Goal: Task Accomplishment & Management: Complete application form

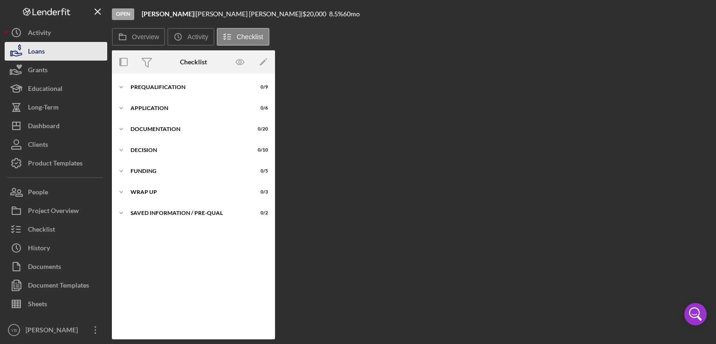
click at [54, 51] on button "Loans" at bounding box center [56, 51] width 103 height 19
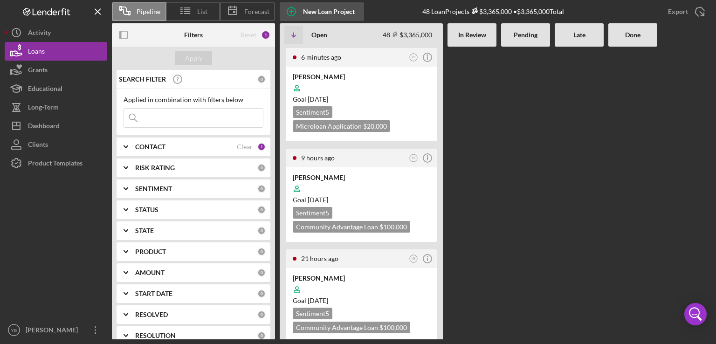
click at [315, 8] on div "New Loan Project" at bounding box center [329, 11] width 52 height 19
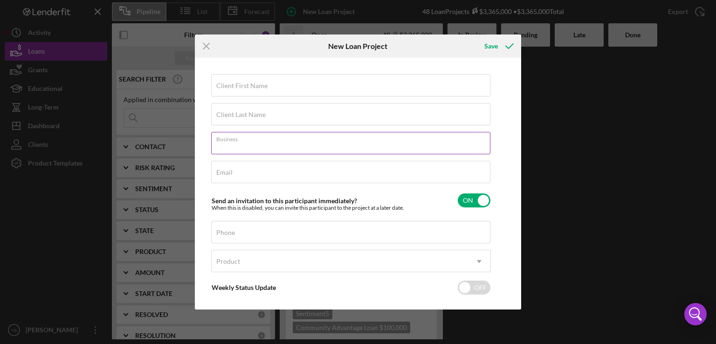
click at [241, 144] on input "Business" at bounding box center [350, 143] width 279 height 22
paste input "[US_STATE] AUTO SALE AND SHIPPING INC"
type input "[US_STATE] AUTO SALE AND SHIPPING INC"
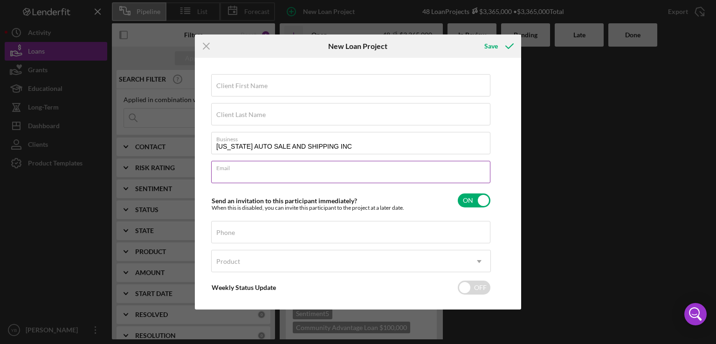
click at [253, 179] on input "Email" at bounding box center [350, 172] width 279 height 22
paste input "[EMAIL_ADDRESS][DOMAIN_NAME]"
type input "[EMAIL_ADDRESS][DOMAIN_NAME]"
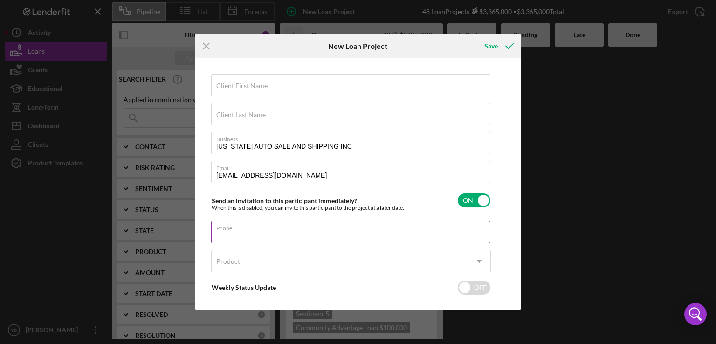
click at [237, 235] on input "Phone" at bounding box center [350, 232] width 279 height 22
paste input "[PHONE_NUMBER]"
type input "[PHONE_NUMBER]"
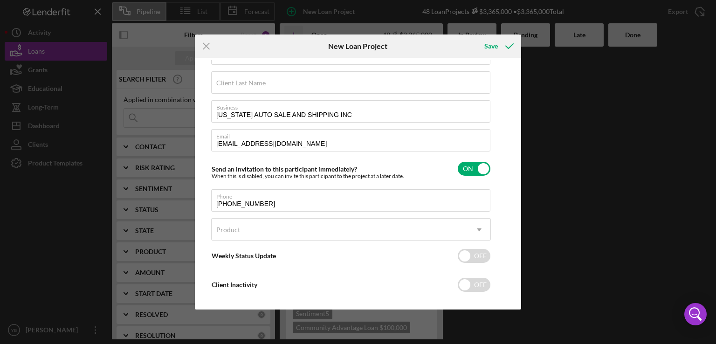
scroll to position [32, 0]
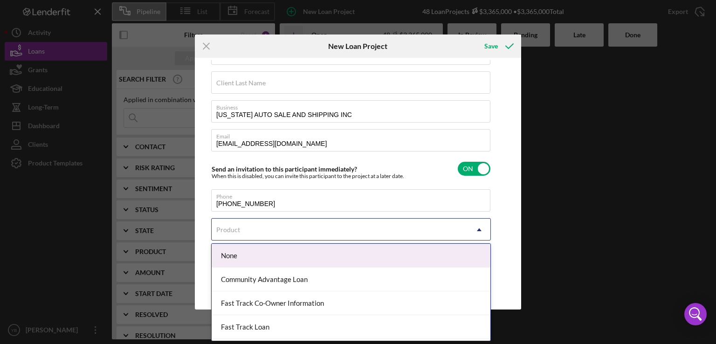
click at [479, 231] on icon "Icon/Dropdown Arrow" at bounding box center [479, 230] width 22 height 22
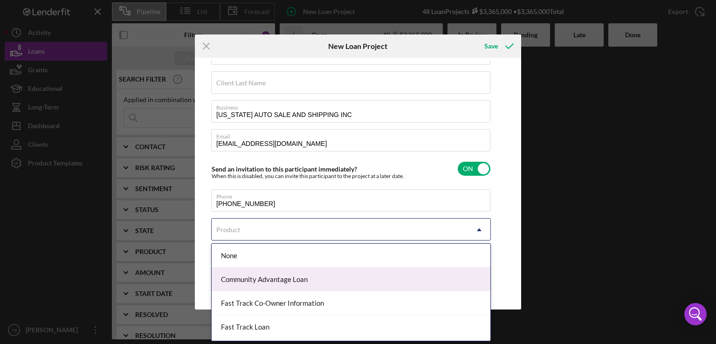
click at [328, 275] on div "Community Advantage Loan" at bounding box center [351, 279] width 279 height 24
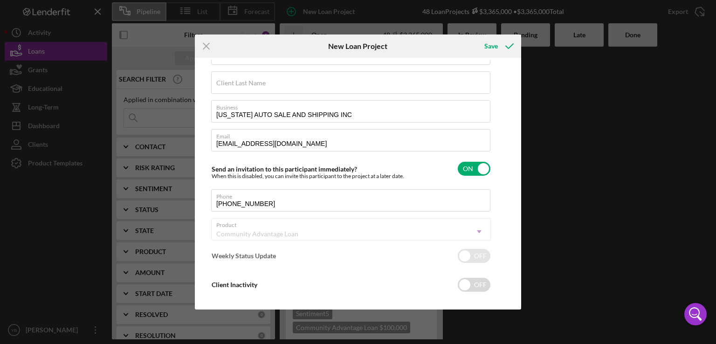
checkbox input "true"
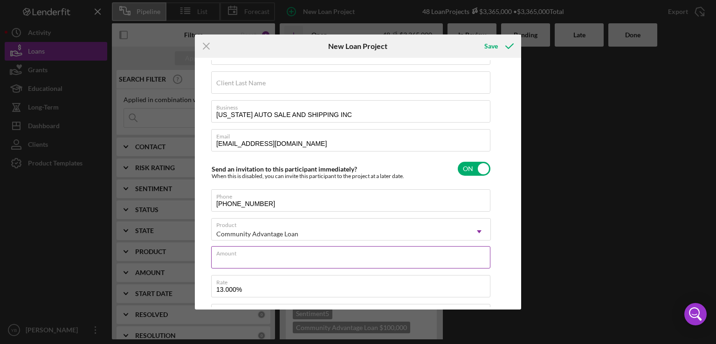
click at [309, 259] on input "Amount" at bounding box center [350, 257] width 279 height 22
type input "$1"
type textarea "Here's a snapshot of information that has been fully approved, as well as the i…"
type input "$15"
type textarea "Here's a snapshot of information that has been fully approved, as well as the i…"
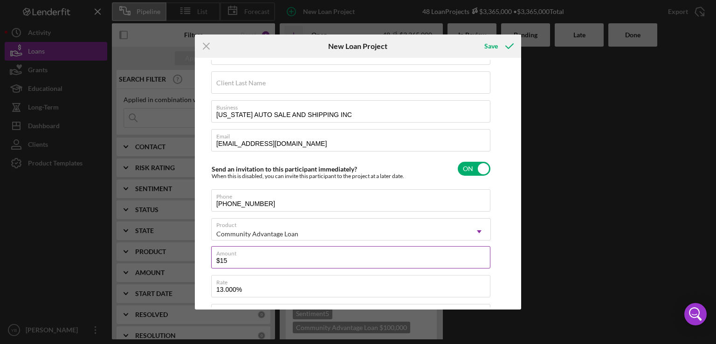
type input "$150"
type textarea "Here's a snapshot of information that has been fully approved, as well as the i…"
type input "$1,500"
type textarea "Here's a snapshot of information that has been fully approved, as well as the i…"
type input "$15,000"
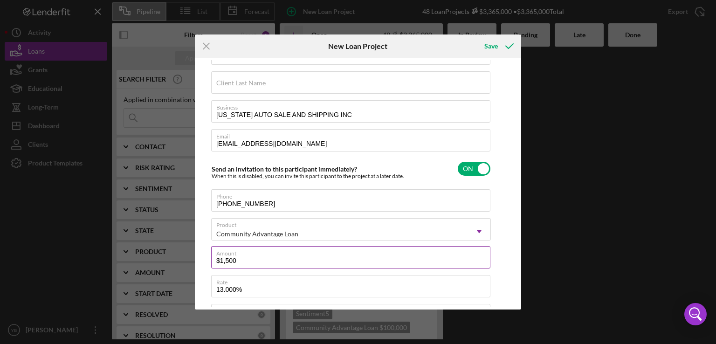
type textarea "Here's a snapshot of information that has been fully approved, as well as the i…"
type input "$150,000"
type textarea "Here's a snapshot of information that has been fully approved, as well as the i…"
type input "$15,000"
type textarea "Here's a snapshot of information that has been fully approved, as well as the i…"
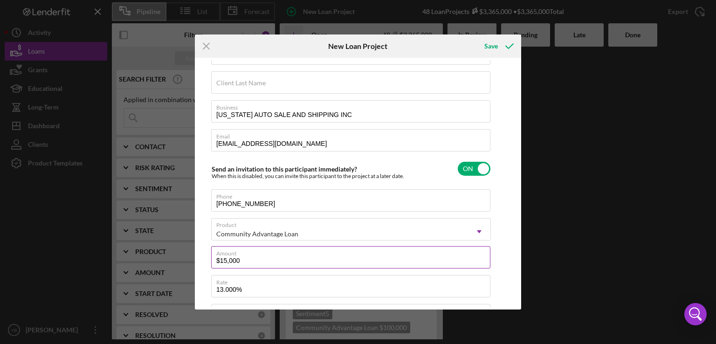
type input "$1,500"
type textarea "Here's a snapshot of information that has been fully approved, as well as the i…"
type input "$150"
type textarea "Here's a snapshot of information that has been fully approved, as well as the i…"
type input "$15"
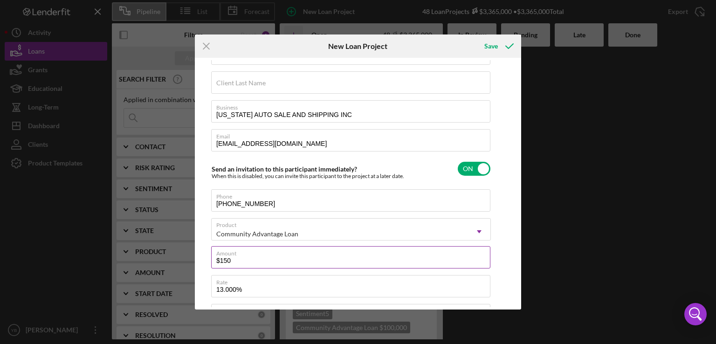
type textarea "Here's a snapshot of information that has been fully approved, as well as the i…"
type input "$1"
type textarea "Here's a snapshot of information that has been fully approved, as well as the i…"
type input "$7"
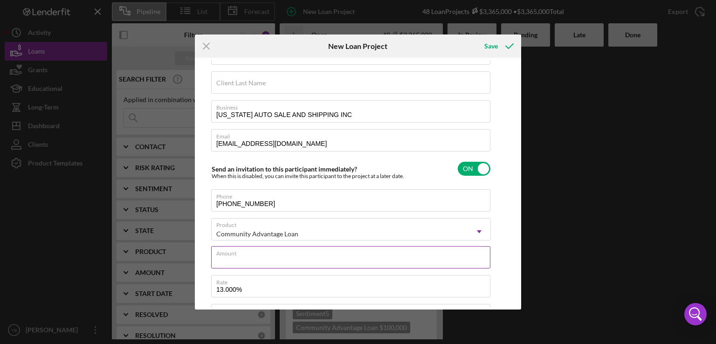
type textarea "Here's a snapshot of information that has been fully approved, as well as the i…"
type input "$75"
type textarea "Here's a snapshot of information that has been fully approved, as well as the i…"
type input "$750"
type textarea "Here's a snapshot of information that has been fully approved, as well as the i…"
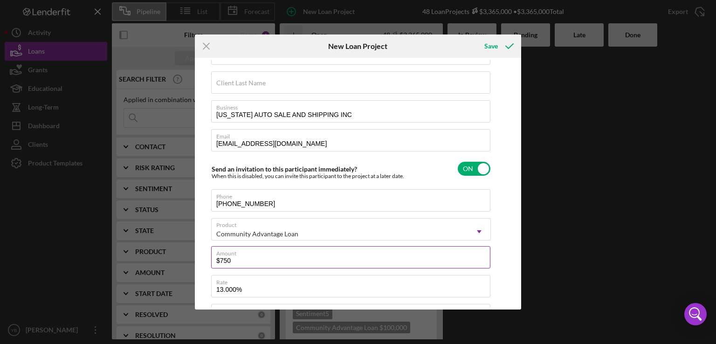
type input "$7,500"
type textarea "Here's a snapshot of information that has been fully approved, as well as the i…"
type input "$75,000"
type textarea "Here's a snapshot of information that has been fully approved, as well as the i…"
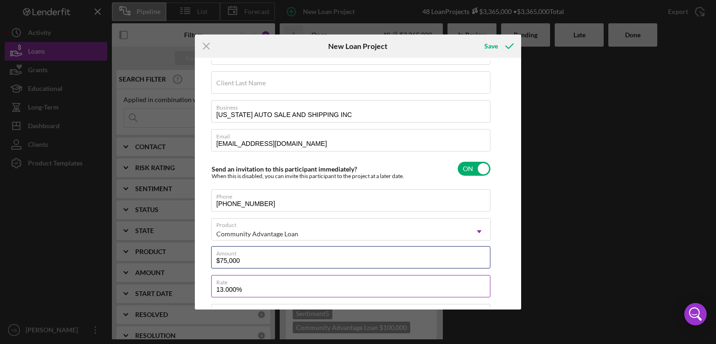
type input "$75,000"
click at [289, 289] on input "13.000%" at bounding box center [350, 286] width 279 height 22
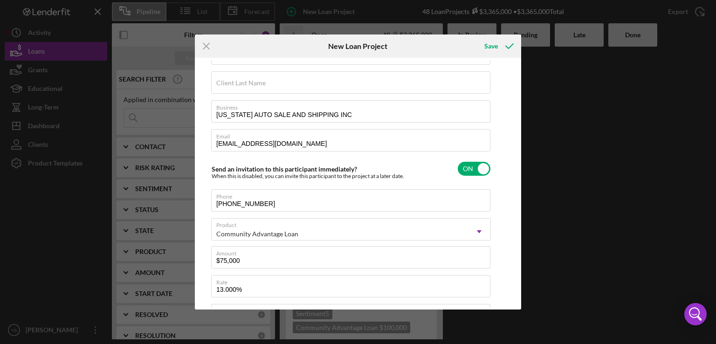
type textarea "Here's a snapshot of information that has been fully approved, as well as the i…"
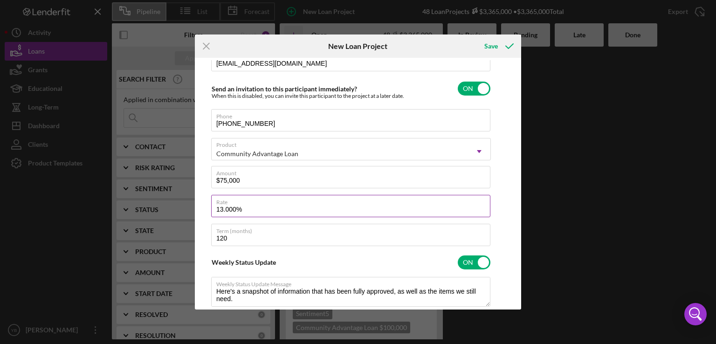
click at [470, 205] on input "13.000%" at bounding box center [350, 206] width 279 height 22
type input "13.00%"
type textarea "Here's a snapshot of information that has been fully approved, as well as the i…"
type input "13.0%"
type textarea "Here's a snapshot of information that has been fully approved, as well as the i…"
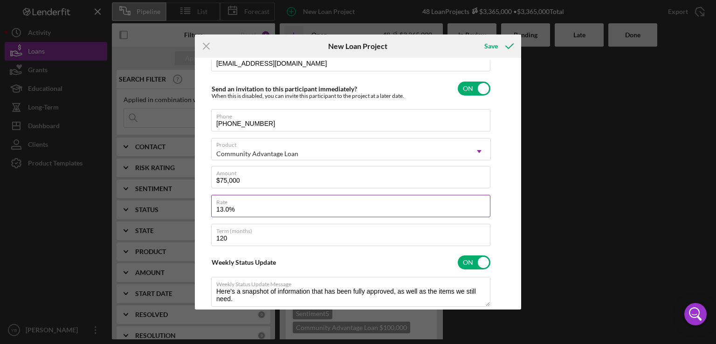
type input "13.%"
type textarea "Here's a snapshot of information that has been fully approved, as well as the i…"
type input "13%"
type textarea "Here's a snapshot of information that has been fully approved, as well as the i…"
type input "1%"
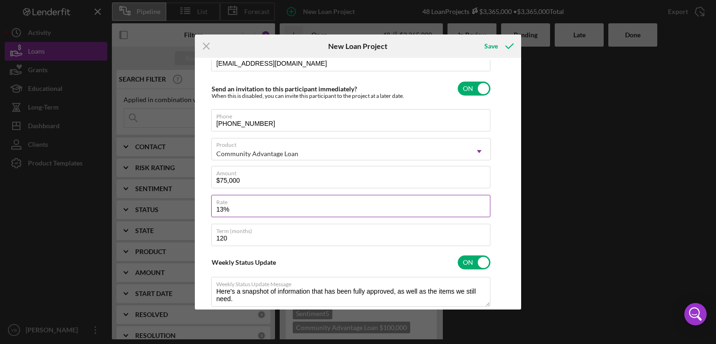
type textarea "Here's a snapshot of information that has been fully approved, as well as the i…"
type input "1.000%"
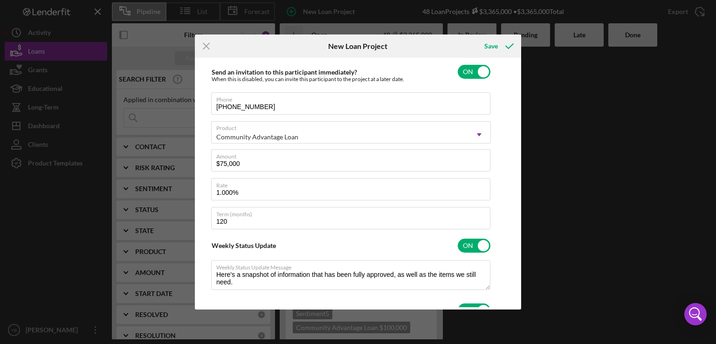
scroll to position [127, 0]
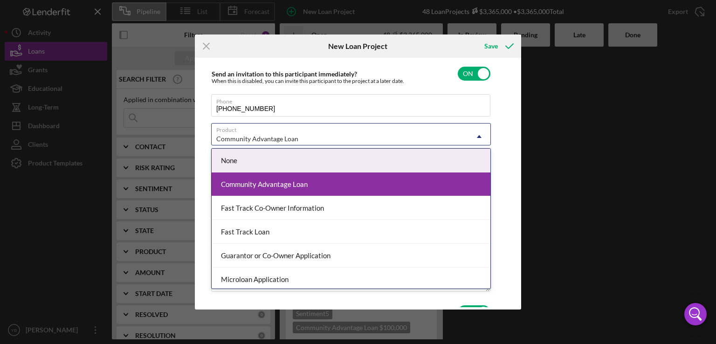
click at [480, 137] on icon "Icon/Dropdown Arrow" at bounding box center [479, 136] width 22 height 22
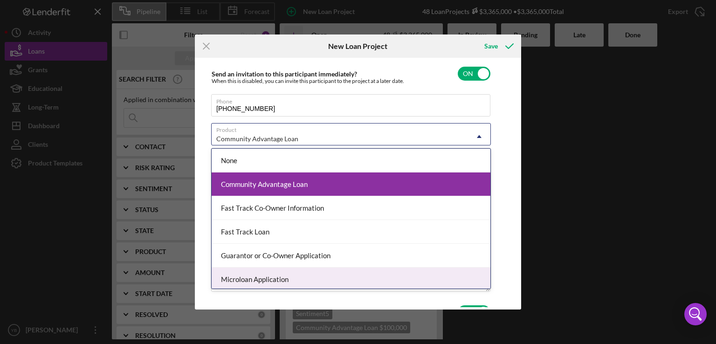
click at [274, 280] on div "Microloan Application" at bounding box center [351, 279] width 279 height 24
type textarea "Here's a snapshot of information that has been fully approved, as well as the i…"
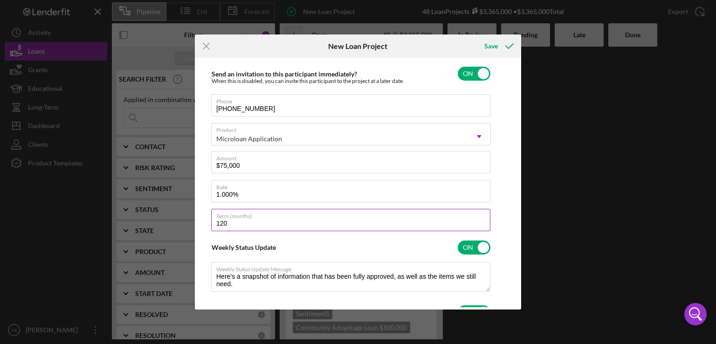
click at [255, 220] on input "120" at bounding box center [350, 220] width 279 height 22
type input "12"
type textarea "Here's a snapshot of information that has been fully approved, as well as the i…"
type input "1"
type textarea "Here's a snapshot of information that has been fully approved, as well as the i…"
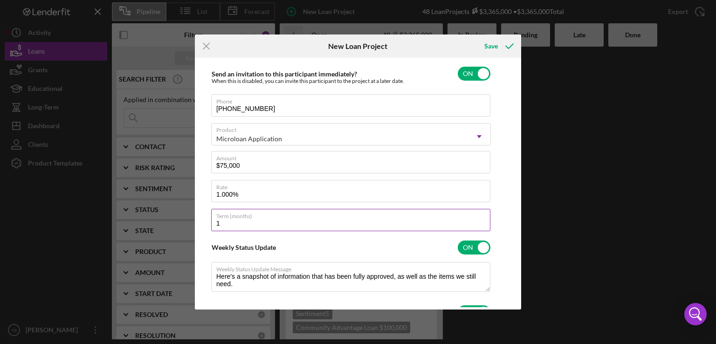
type textarea "Here's a snapshot of information that has been fully approved, as well as the i…"
type input "6"
type textarea "Here's a snapshot of information that has been fully approved, as well as the i…"
type input "60"
type textarea "Here's a snapshot of information that has been fully approved, as well as the i…"
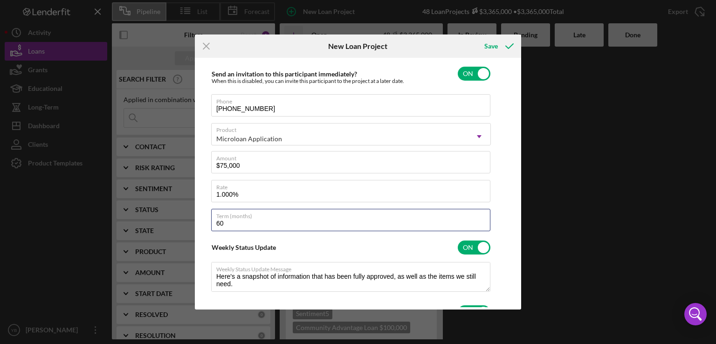
type input "60"
type textarea "Here's a snapshot of information that has been fully approved, as well as the i…"
click at [498, 183] on div "Client First Name Required Client Last Name Required Business [US_STATE] AUTO S…" at bounding box center [357, 183] width 321 height 247
click at [253, 193] on input "1.000%" at bounding box center [350, 191] width 279 height 22
type input "1.00%"
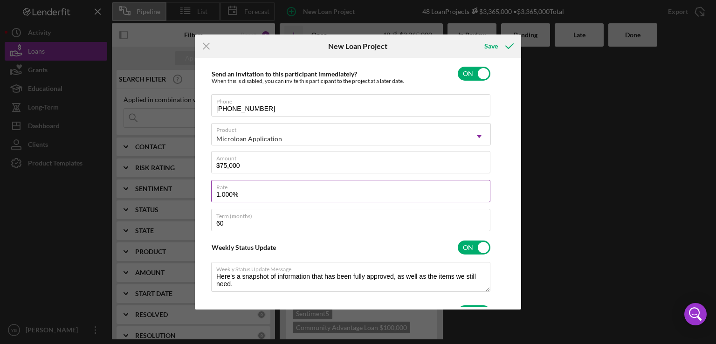
type textarea "Here's a snapshot of information that has been fully approved, as well as the i…"
type input "1.0%"
type textarea "Here's a snapshot of information that has been fully approved, as well as the i…"
type input "1.%"
type textarea "Here's a snapshot of information that has been fully approved, as well as the i…"
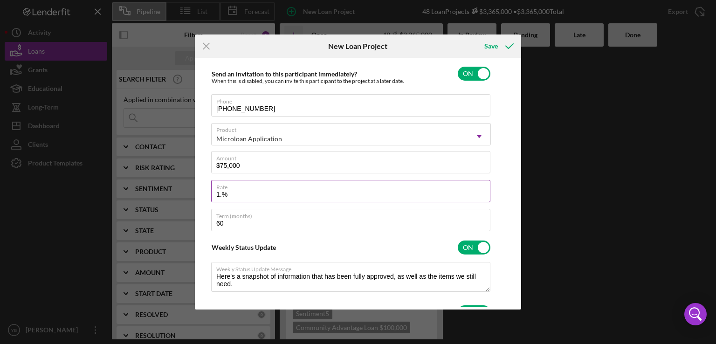
type input "1%"
type textarea "Here's a snapshot of information that has been fully approved, as well as the i…"
type input "8%"
type textarea "Here's a snapshot of information that has been fully approved, as well as the i…"
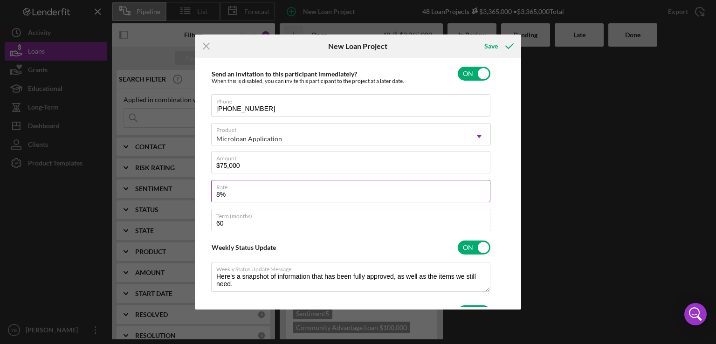
type input "8.%"
type textarea "Here's a snapshot of information that has been fully approved, as well as the i…"
type input "8.5%"
type textarea "Here's a snapshot of information that has been fully approved, as well as the i…"
type input "8.500%"
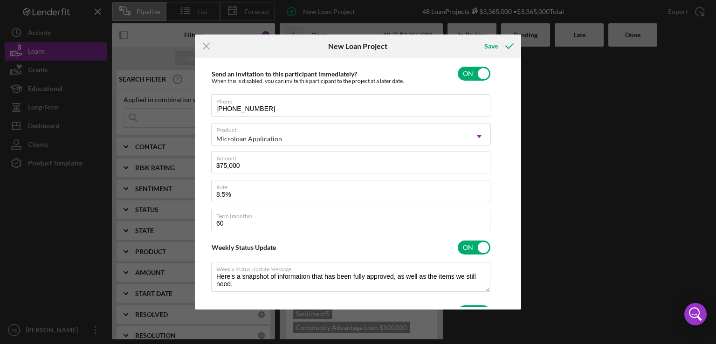
type textarea "Here's a snapshot of information that has been fully approved, as well as the i…"
drag, startPoint x: 515, startPoint y: 159, endPoint x: 513, endPoint y: 137, distance: 22.4
click at [513, 137] on div "Client First Name Required Client Last Name Required Business [US_STATE] AUTO S…" at bounding box center [357, 183] width 321 height 247
drag, startPoint x: 519, startPoint y: 143, endPoint x: 516, endPoint y: 133, distance: 9.6
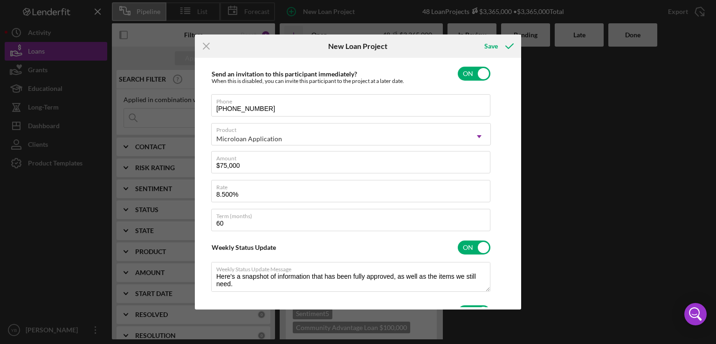
click at [516, 133] on div "Client First Name Required Client Last Name Required Business [US_STATE] AUTO S…" at bounding box center [358, 184] width 326 height 252
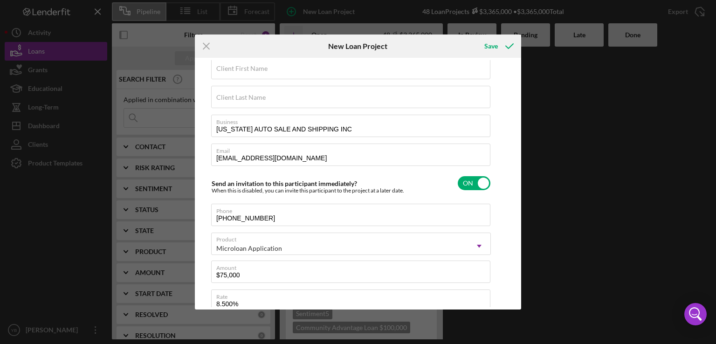
scroll to position [0, 0]
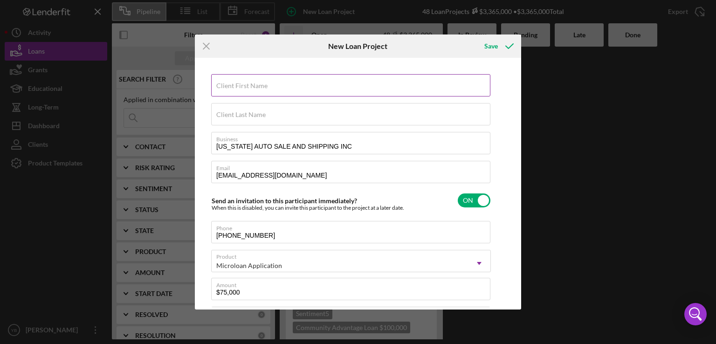
click at [243, 88] on label "Client First Name" at bounding box center [241, 85] width 51 height 7
click at [243, 88] on input "Client First Name" at bounding box center [350, 85] width 279 height 22
paste input "[PERSON_NAME]"
type input "[PERSON_NAME]"
type textarea "Here's a snapshot of information that has been fully approved, as well as the i…"
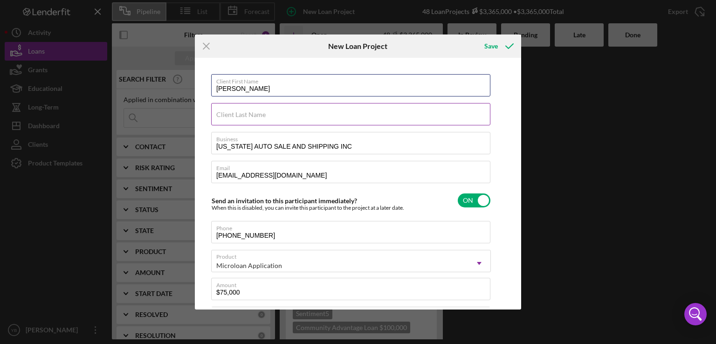
type input "[PERSON_NAME]"
type textarea "Here's a snapshot of information that has been fully approved, as well as the i…"
click at [220, 116] on label "Client Last Name" at bounding box center [240, 114] width 49 height 7
click at [220, 116] on input "Client Last Name" at bounding box center [350, 114] width 279 height 22
paste input "[PERSON_NAME]"
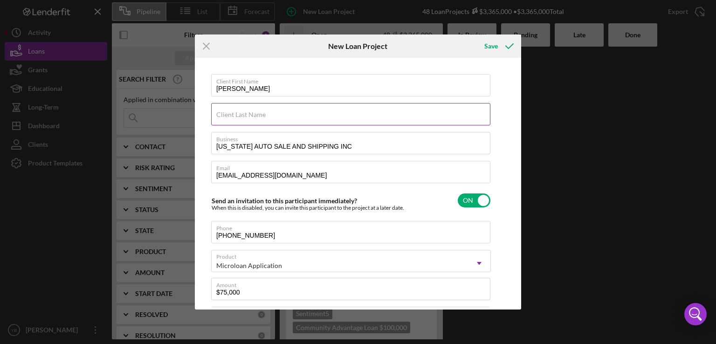
type input "[PERSON_NAME]"
type textarea "Here's a snapshot of information that has been fully approved, as well as the i…"
click at [239, 119] on input "[PERSON_NAME]" at bounding box center [350, 114] width 279 height 22
type input "SEKO DOUMBIA"
type textarea "Here's a snapshot of information that has been fully approved, as well as the i…"
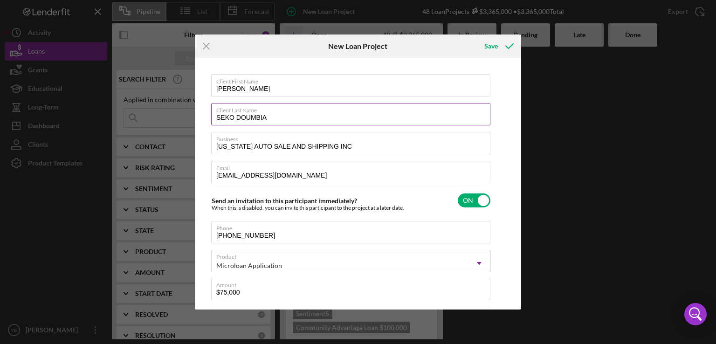
type input "SEK [PERSON_NAME]"
type textarea "Here's a snapshot of information that has been fully approved, as well as the i…"
type input "[PERSON_NAME]"
type textarea "Here's a snapshot of information that has been fully approved, as well as the i…"
type input "[PERSON_NAME]"
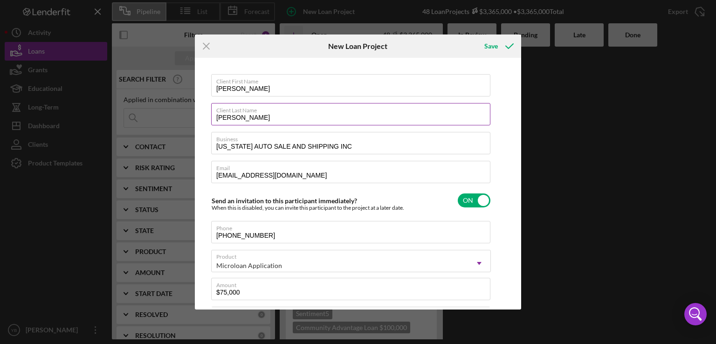
type textarea "Here's a snapshot of information that has been fully approved, as well as the i…"
type input "[PERSON_NAME]"
type textarea "Here's a snapshot of information that has been fully approved, as well as the i…"
click at [277, 84] on input "[PERSON_NAME]" at bounding box center [350, 85] width 279 height 22
type input "SEKOU DOUMBI"
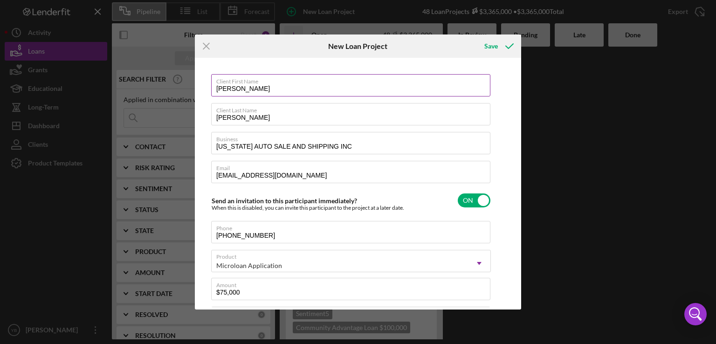
type textarea "Here's a snapshot of information that has been fully approved, as well as the i…"
type input "SEKOU DOUMB"
type textarea "Here's a snapshot of information that has been fully approved, as well as the i…"
type input "[PERSON_NAME]"
type textarea "Here's a snapshot of information that has been fully approved, as well as the i…"
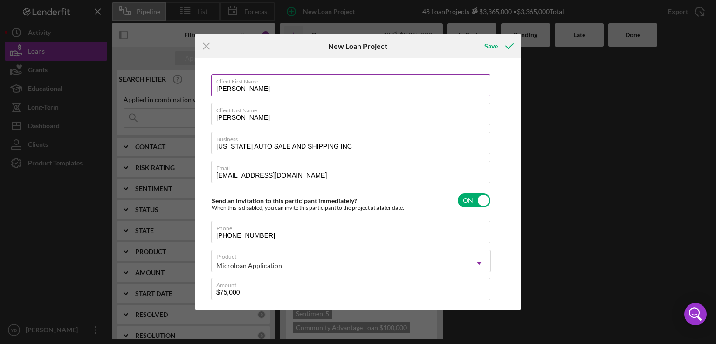
type input "[PERSON_NAME]"
type textarea "Here's a snapshot of information that has been fully approved, as well as the i…"
type input "SEKOU DO"
type textarea "Here's a snapshot of information that has been fully approved, as well as the i…"
type input "SEKOU D"
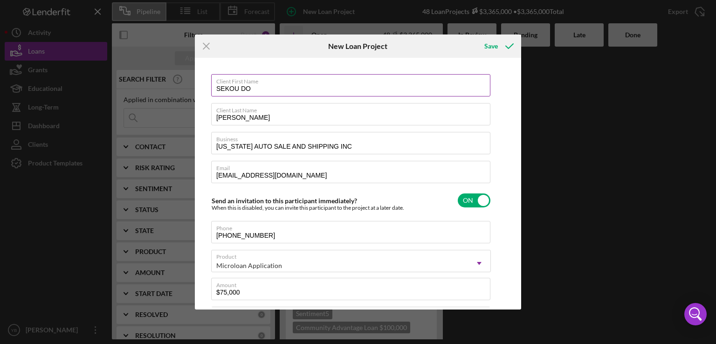
type textarea "Here's a snapshot of information that has been fully approved, as well as the i…"
type input "SEKOU"
type textarea "Here's a snapshot of information that has been fully approved, as well as the i…"
type input "SEKOU"
click at [498, 51] on icon "submit" at bounding box center [509, 45] width 23 height 23
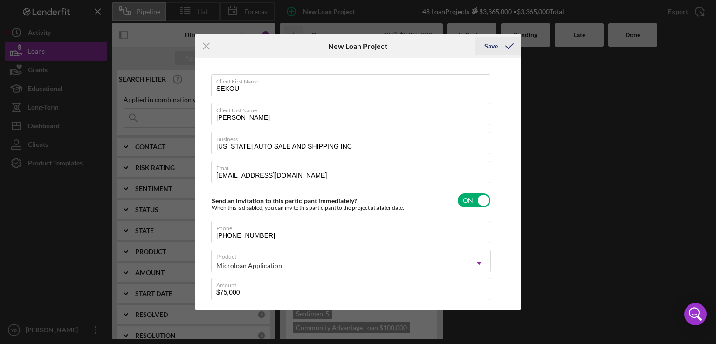
type textarea "Here's a snapshot of information that has been fully approved, as well as the i…"
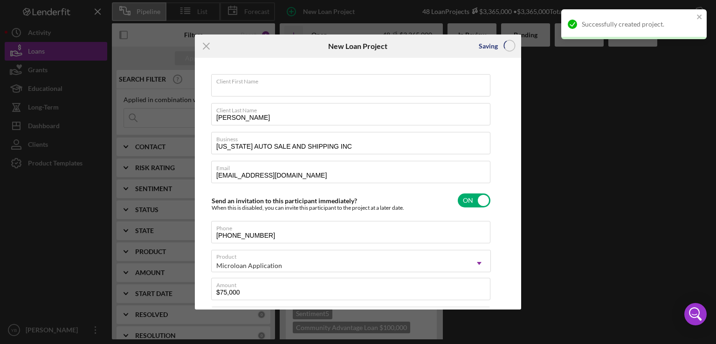
checkbox input "false"
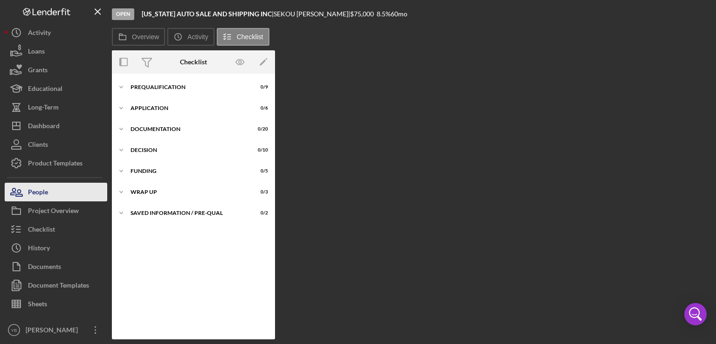
click at [66, 193] on button "People" at bounding box center [56, 192] width 103 height 19
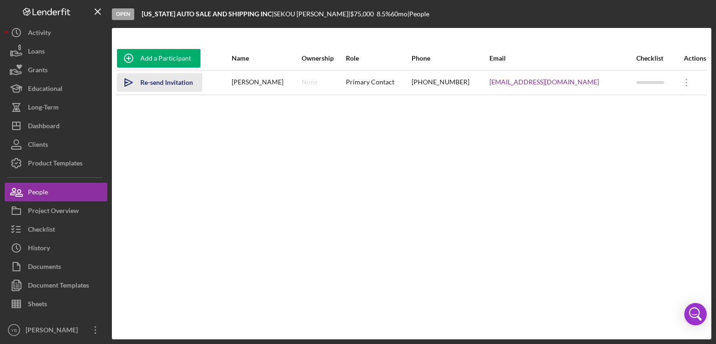
click at [170, 83] on div "Re-send Invitation" at bounding box center [166, 82] width 53 height 19
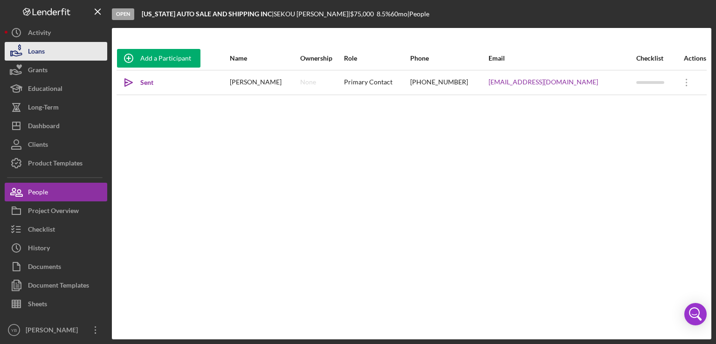
click at [48, 55] on button "Loans" at bounding box center [56, 51] width 103 height 19
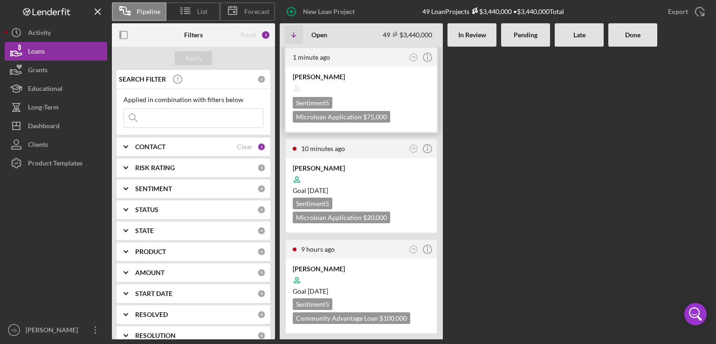
click at [383, 94] on div at bounding box center [361, 88] width 137 height 18
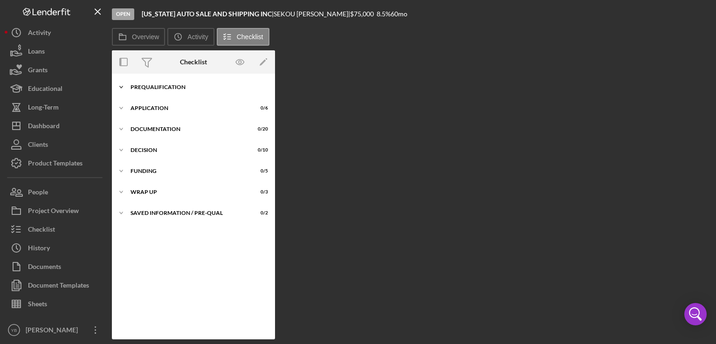
click at [164, 90] on div "Icon/Expander Prequalification 0 / 9" at bounding box center [193, 87] width 163 height 19
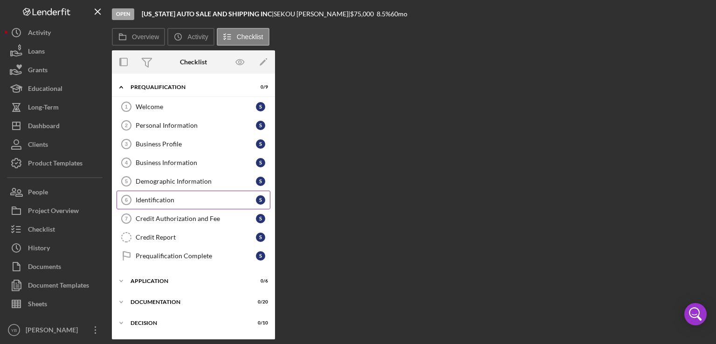
click at [163, 202] on div "Identification" at bounding box center [196, 199] width 120 height 7
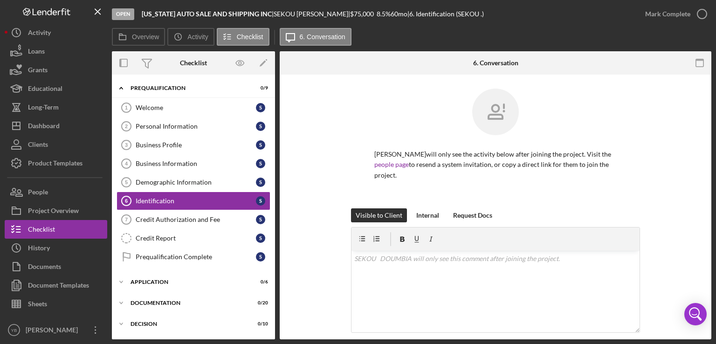
click at [660, 178] on div "[PERSON_NAME] will only see the activity below after joining the project. Visit…" at bounding box center [495, 149] width 403 height 120
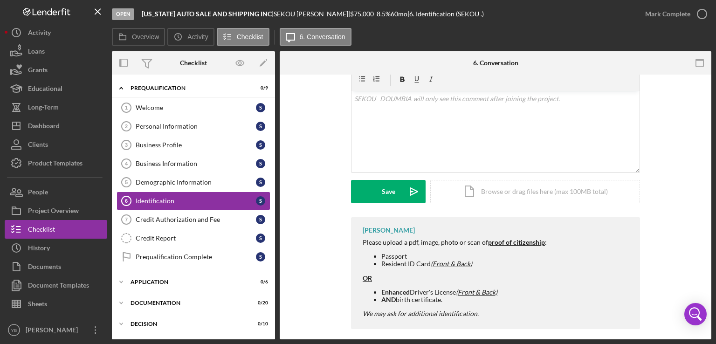
scroll to position [168, 0]
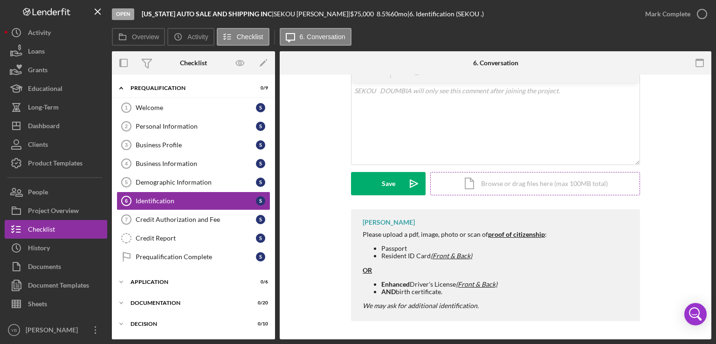
click at [527, 188] on div "Icon/Document Browse or drag files here (max 100MB total) Tap to choose files o…" at bounding box center [535, 183] width 210 height 23
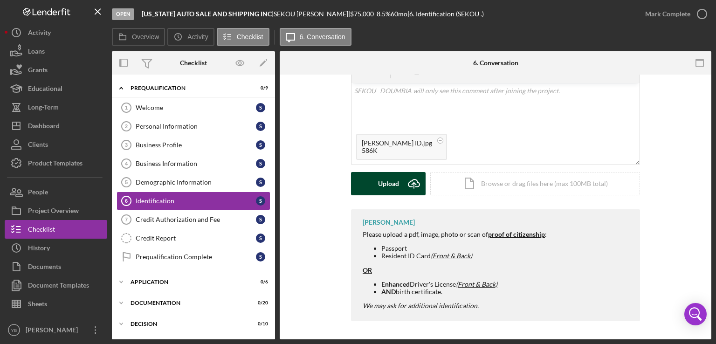
click at [400, 185] on button "Upload Icon/Upload" at bounding box center [388, 183] width 75 height 23
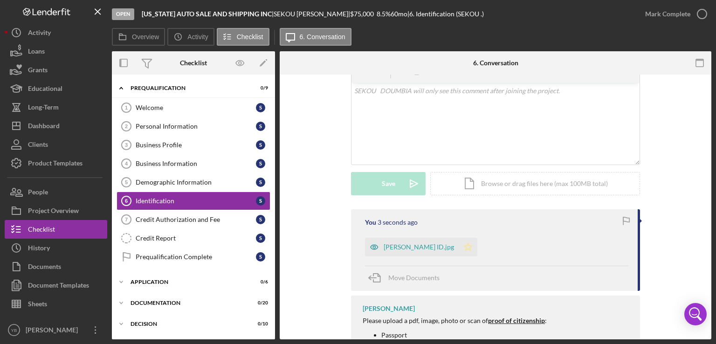
click at [467, 246] on icon "Icon/Star" at bounding box center [467, 247] width 19 height 19
click at [157, 276] on div "Icon/Expander Application 0 / 6" at bounding box center [193, 282] width 163 height 19
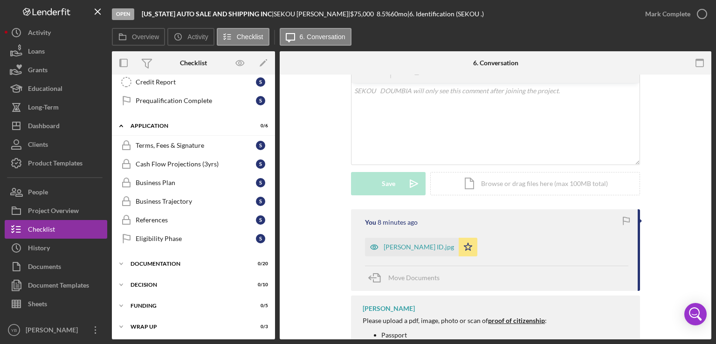
scroll to position [164, 0]
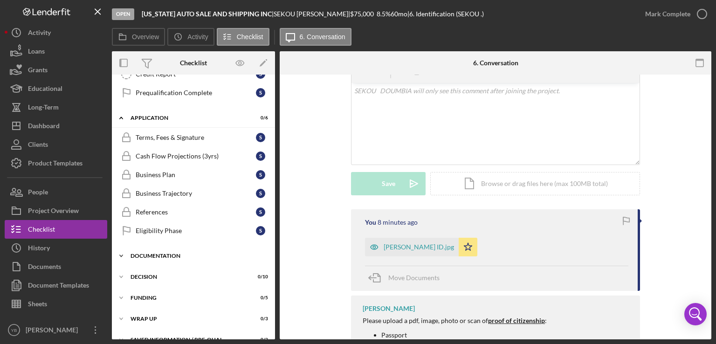
click at [176, 253] on div "Documentation" at bounding box center [196, 256] width 133 height 6
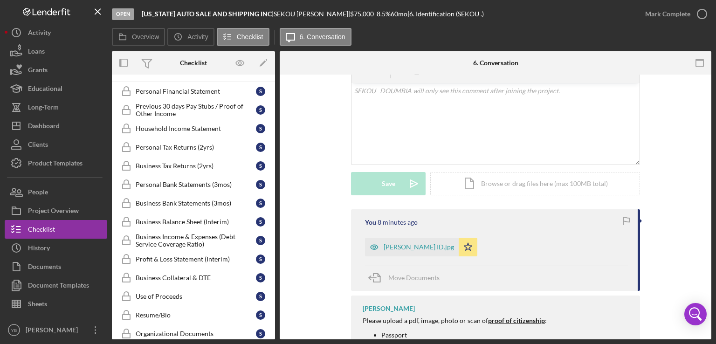
scroll to position [343, 0]
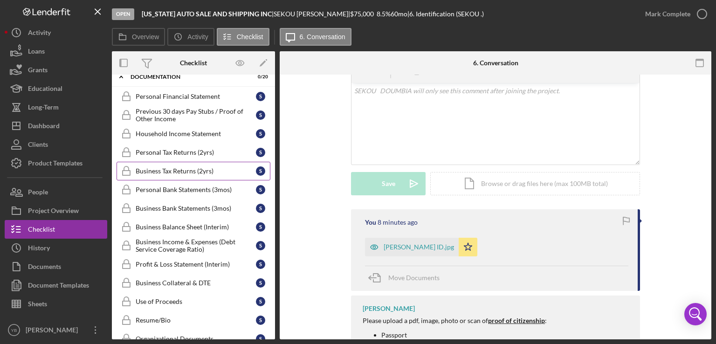
click at [186, 172] on link "Business Tax Returns (2yrs) Business Tax Returns (2yrs) S" at bounding box center [193, 171] width 154 height 19
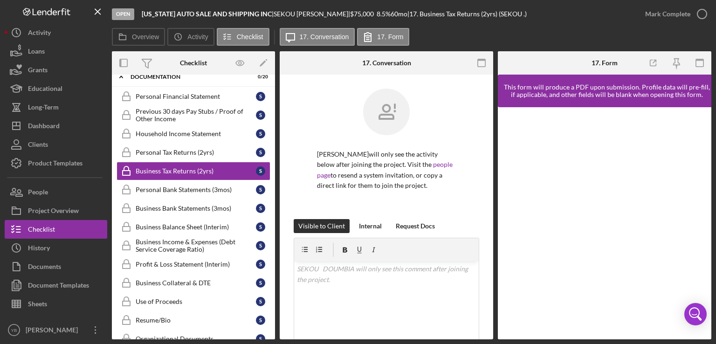
drag, startPoint x: 493, startPoint y: 224, endPoint x: 490, endPoint y: 239, distance: 14.8
click at [490, 239] on div "Overview Internal Workflow Stage Open Icon/Dropdown Arrow Archive (can unarchiv…" at bounding box center [411, 195] width 599 height 288
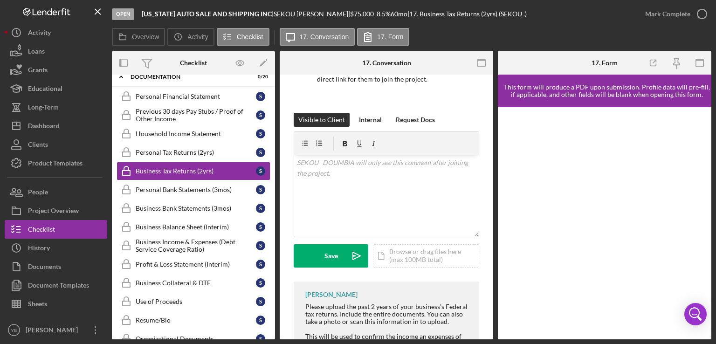
scroll to position [114, 0]
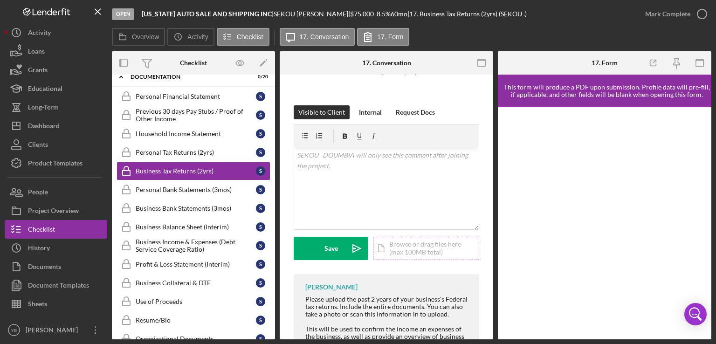
click at [431, 251] on div "Icon/Document Browse or drag files here (max 100MB total) Tap to choose files o…" at bounding box center [426, 248] width 106 height 23
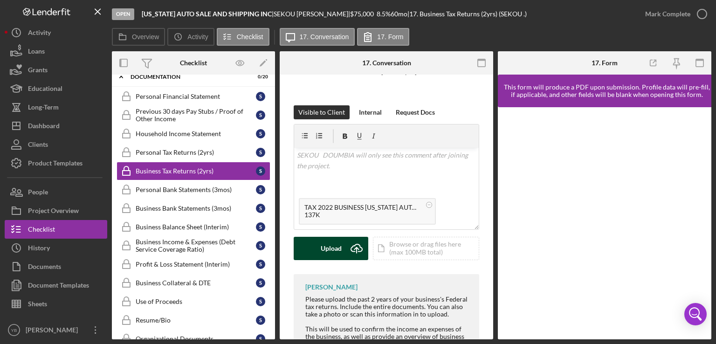
click at [330, 247] on div "Upload" at bounding box center [331, 248] width 21 height 23
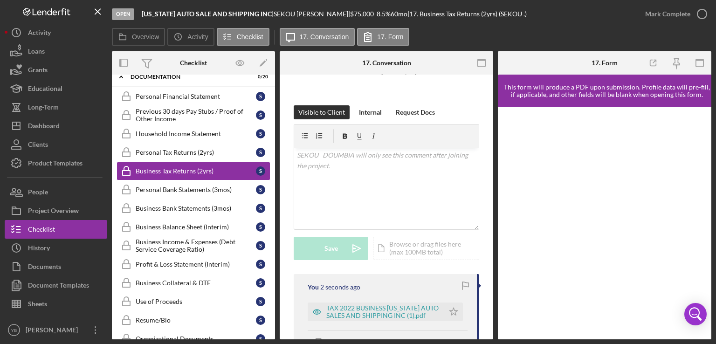
click at [401, 242] on div "Icon/Document Browse or drag files here (max 100MB total) Tap to choose files o…" at bounding box center [426, 248] width 106 height 23
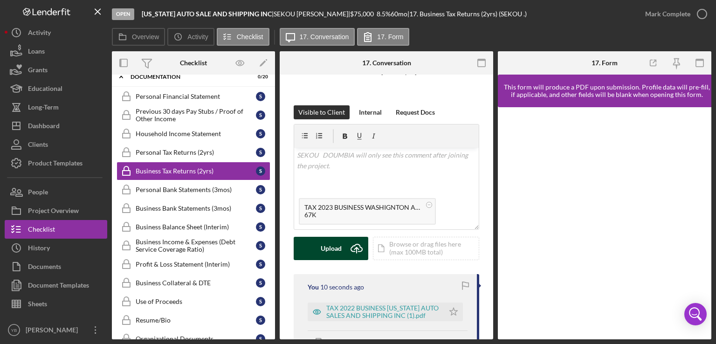
click at [330, 248] on div "Upload" at bounding box center [331, 248] width 21 height 23
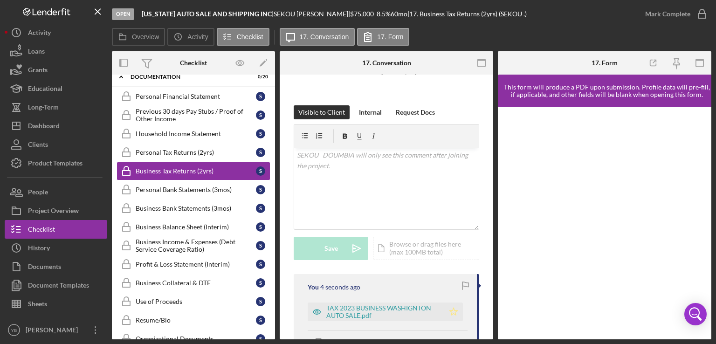
click at [450, 314] on polygon "button" at bounding box center [454, 311] width 8 height 7
click at [416, 248] on div "Icon/Document Browse or drag files here (max 100MB total) Tap to choose files o…" at bounding box center [426, 248] width 106 height 23
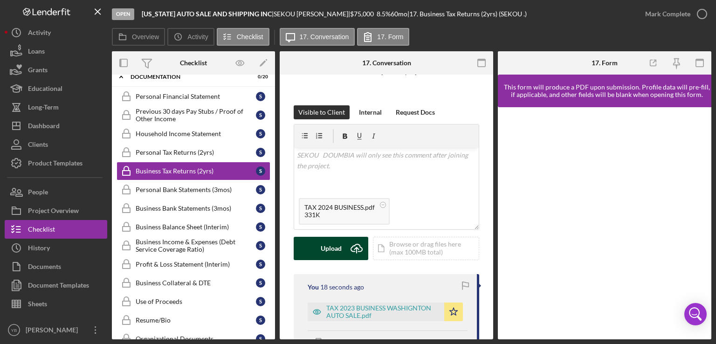
click at [328, 252] on div "Upload" at bounding box center [331, 248] width 21 height 23
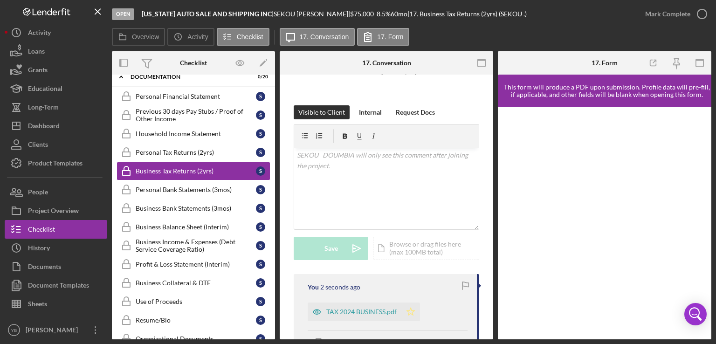
click at [412, 312] on polygon "button" at bounding box center [411, 311] width 8 height 7
click at [657, 17] on div "Mark Complete" at bounding box center [667, 14] width 45 height 19
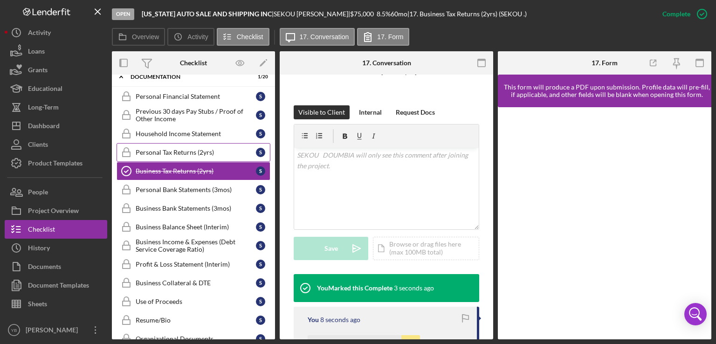
click at [176, 149] on div "Personal Tax Returns (2yrs)" at bounding box center [196, 152] width 120 height 7
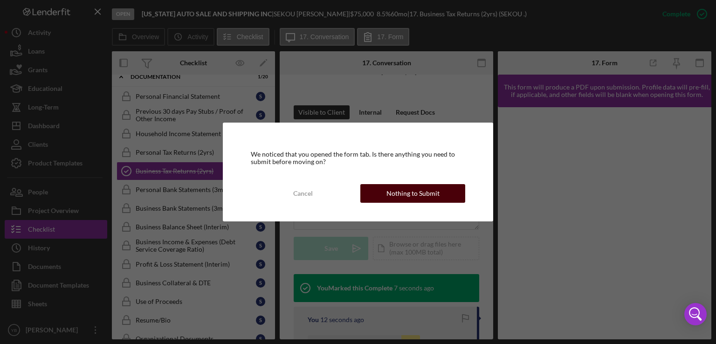
click at [388, 194] on div "Nothing to Submit" at bounding box center [412, 193] width 53 height 19
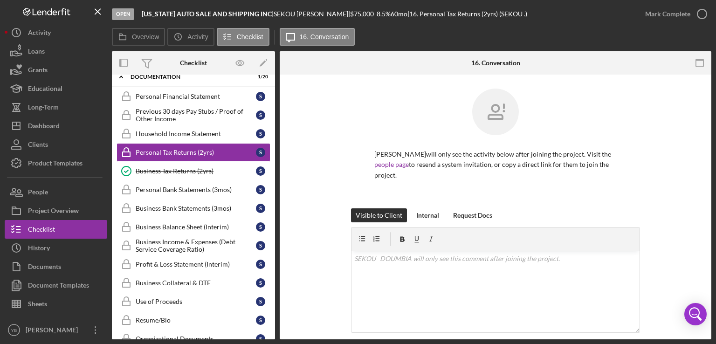
click at [640, 179] on div "[PERSON_NAME] will only see the activity below after joining the project. Visit…" at bounding box center [495, 149] width 403 height 120
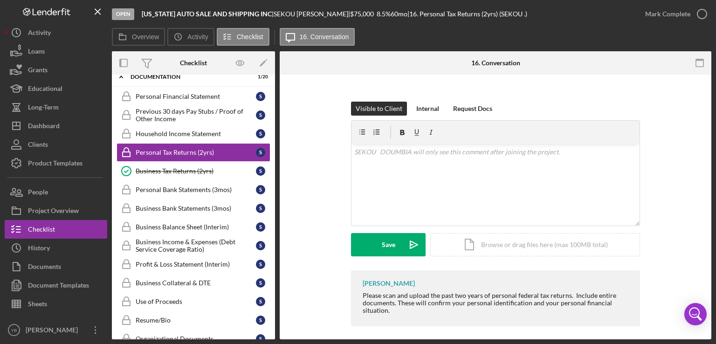
scroll to position [112, 0]
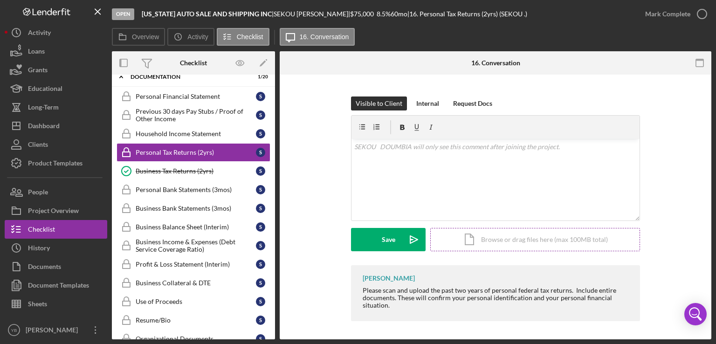
click at [540, 241] on div "Icon/Document Browse or drag files here (max 100MB total) Tap to choose files o…" at bounding box center [535, 239] width 210 height 23
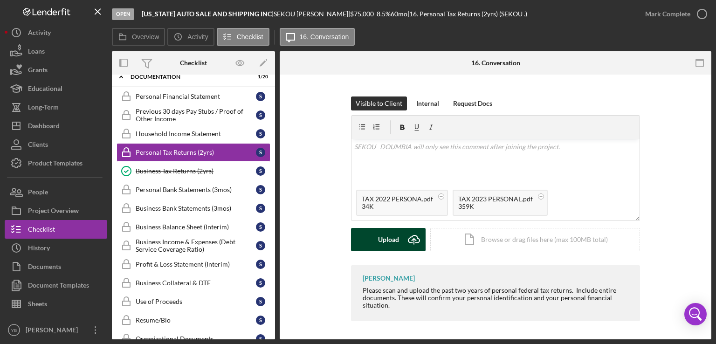
click at [388, 240] on div "Upload" at bounding box center [388, 239] width 21 height 23
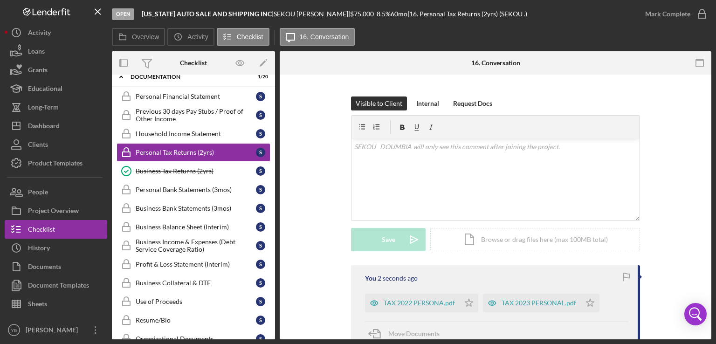
click at [667, 238] on div "Visible to Client Internal Request Docs v Color teal Color pink Remove color Ad…" at bounding box center [495, 180] width 403 height 169
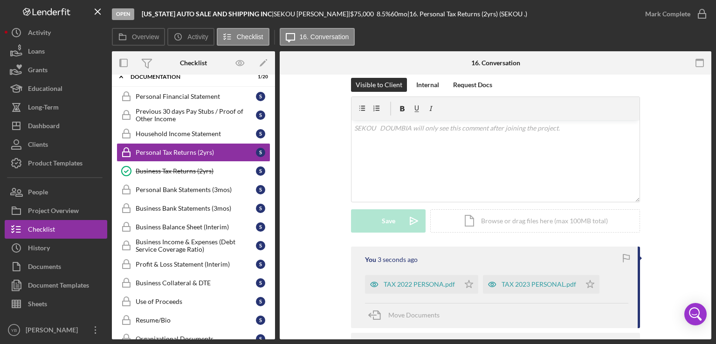
scroll to position [186, 0]
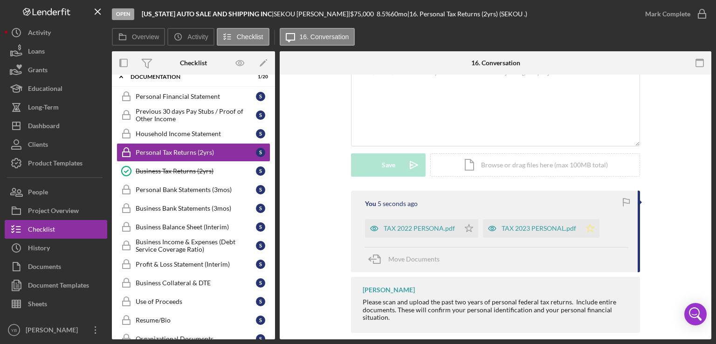
click at [588, 226] on polygon "button" at bounding box center [590, 227] width 8 height 7
click at [466, 228] on icon "Icon/Star" at bounding box center [468, 228] width 19 height 19
click at [514, 166] on div "Icon/Document Browse or drag files here (max 100MB total) Tap to choose files o…" at bounding box center [535, 164] width 210 height 23
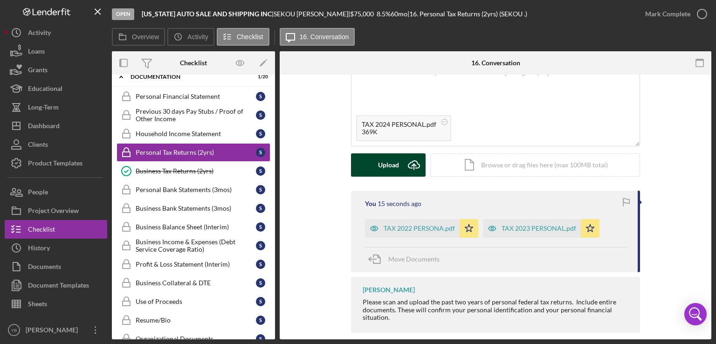
click at [385, 163] on div "Upload" at bounding box center [388, 164] width 21 height 23
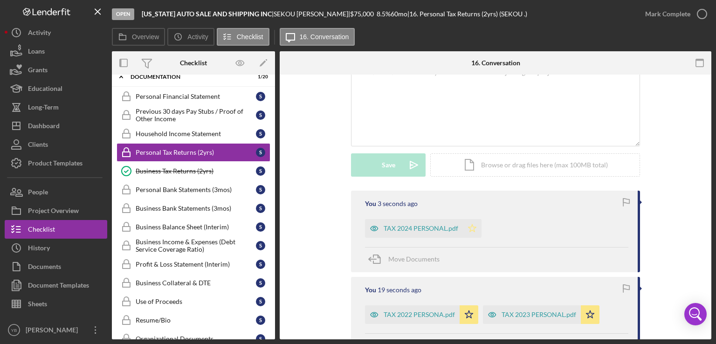
click at [472, 232] on polygon "button" at bounding box center [472, 227] width 8 height 7
click at [663, 14] on div "Mark Complete" at bounding box center [667, 14] width 45 height 19
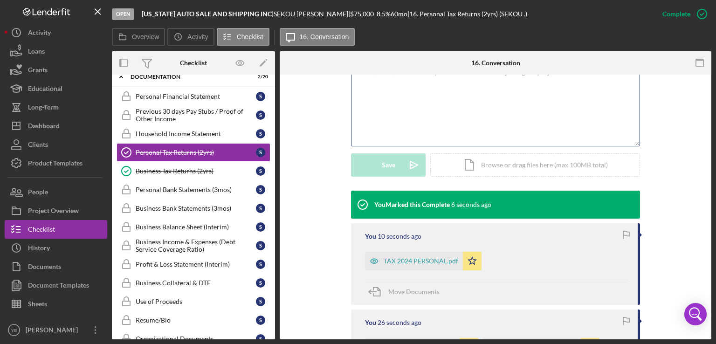
drag, startPoint x: 277, startPoint y: 202, endPoint x: 715, endPoint y: 108, distance: 448.1
click at [715, 108] on div "Open [US_STATE] AUTO SALE AND SHIPPING INC | [PERSON_NAME] | $75,000 $75,000 8.…" at bounding box center [358, 172] width 716 height 344
